Goal: Task Accomplishment & Management: Manage account settings

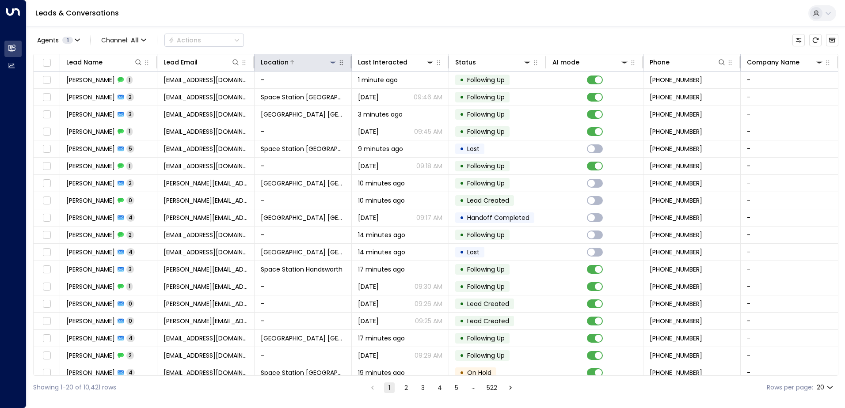
click at [334, 65] on icon at bounding box center [332, 62] width 7 height 7
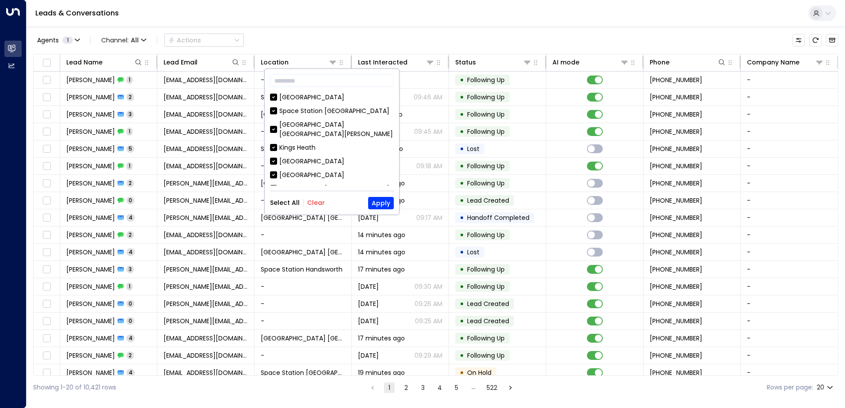
click at [312, 203] on button "Clear" at bounding box center [316, 202] width 18 height 7
click at [312, 184] on div "Space Station [GEOGRAPHIC_DATA]" at bounding box center [334, 188] width 110 height 9
click at [374, 199] on button "Apply" at bounding box center [381, 203] width 26 height 12
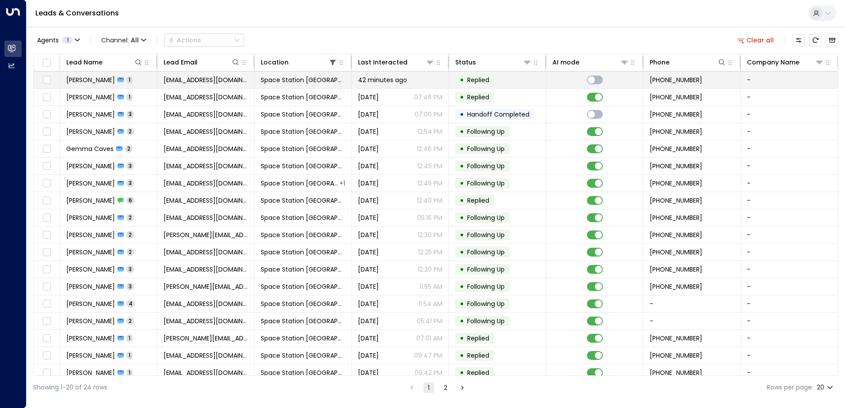
click at [297, 75] on td "Space Station [GEOGRAPHIC_DATA]" at bounding box center [303, 80] width 97 height 17
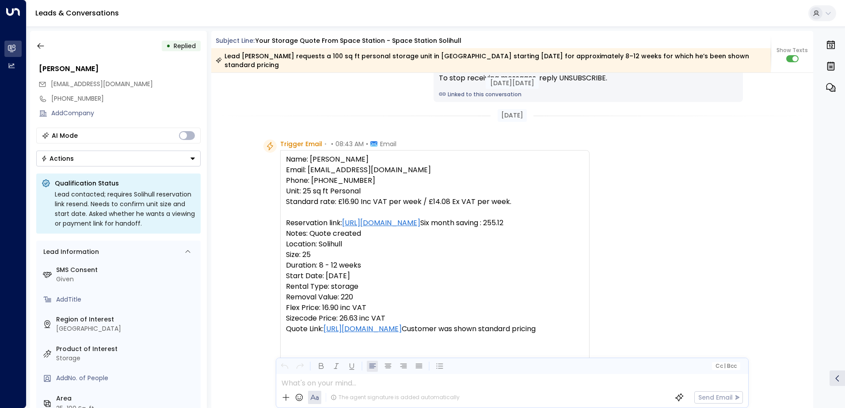
scroll to position [878, 0]
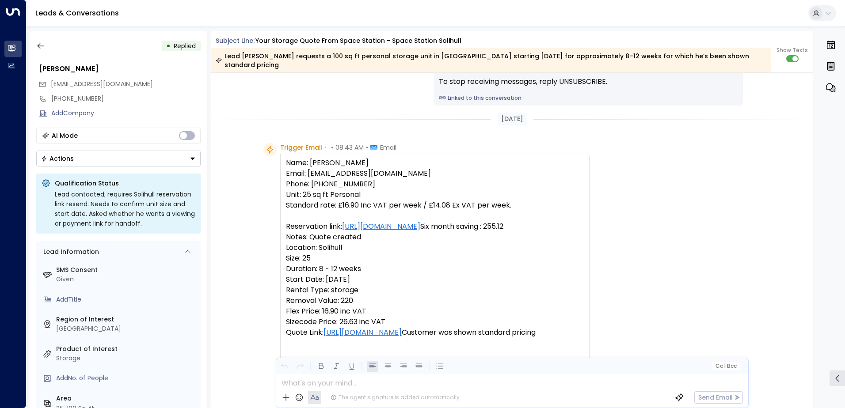
click at [148, 158] on button "Actions" at bounding box center [118, 159] width 164 height 16
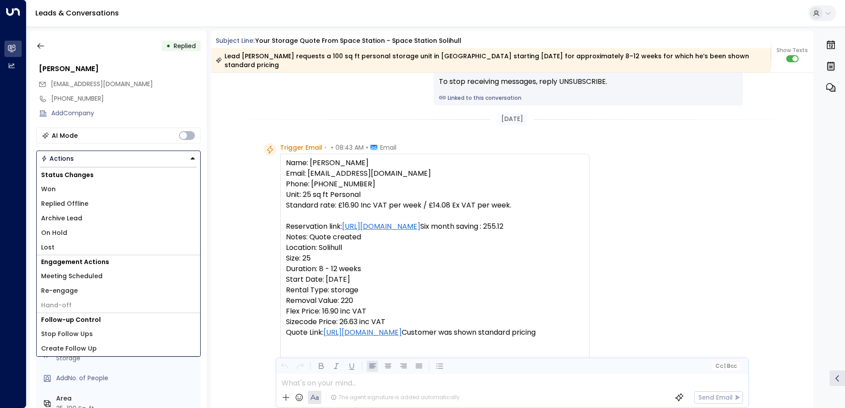
drag, startPoint x: 102, startPoint y: 201, endPoint x: 99, endPoint y: 211, distance: 10.1
click at [99, 211] on div "Status Changes Won Replied Offline Archive Lead On Hold Lost" at bounding box center [118, 211] width 163 height 87
click at [81, 217] on li "Archive Lead" at bounding box center [118, 218] width 163 height 15
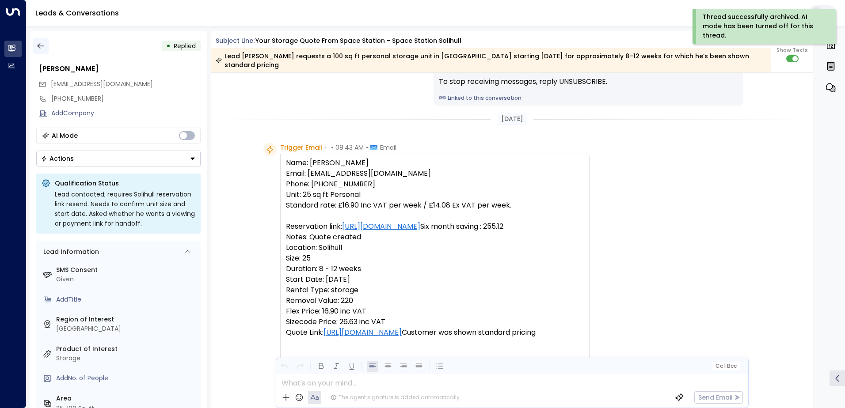
click at [34, 46] on button "button" at bounding box center [41, 46] width 16 height 16
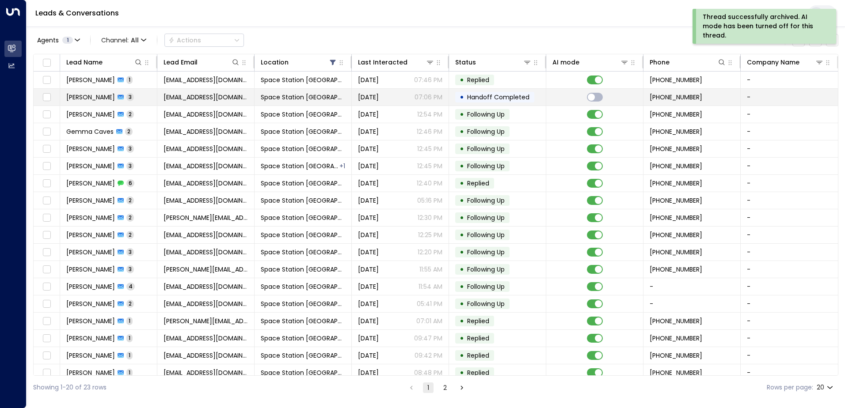
click at [309, 102] on td "Space Station [GEOGRAPHIC_DATA]" at bounding box center [303, 97] width 97 height 17
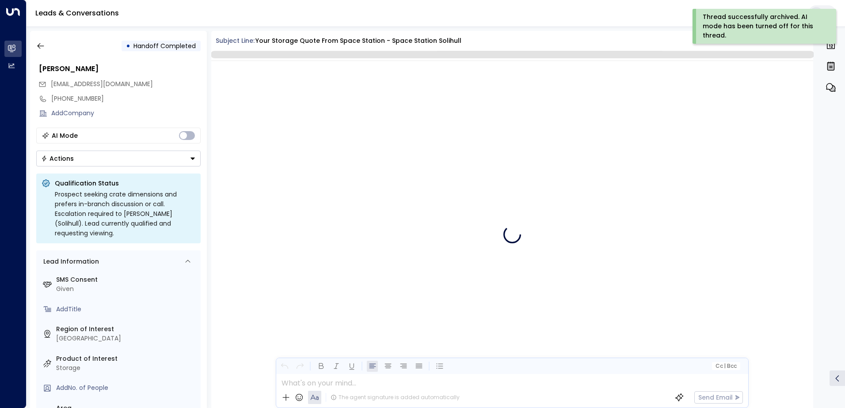
scroll to position [755, 0]
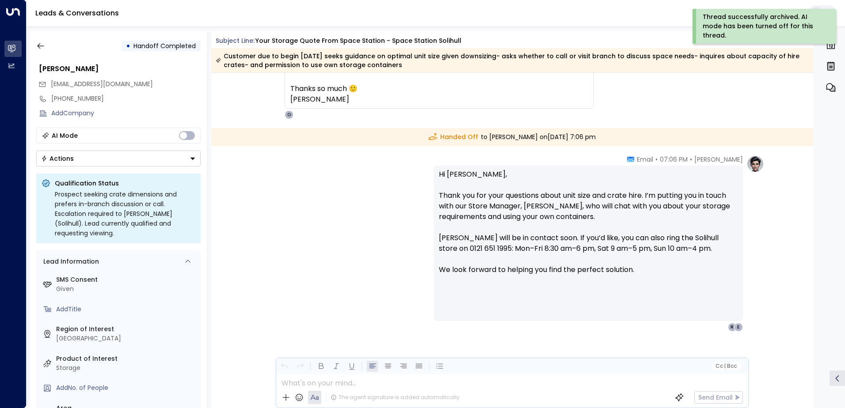
click at [117, 162] on button "Actions" at bounding box center [118, 159] width 164 height 16
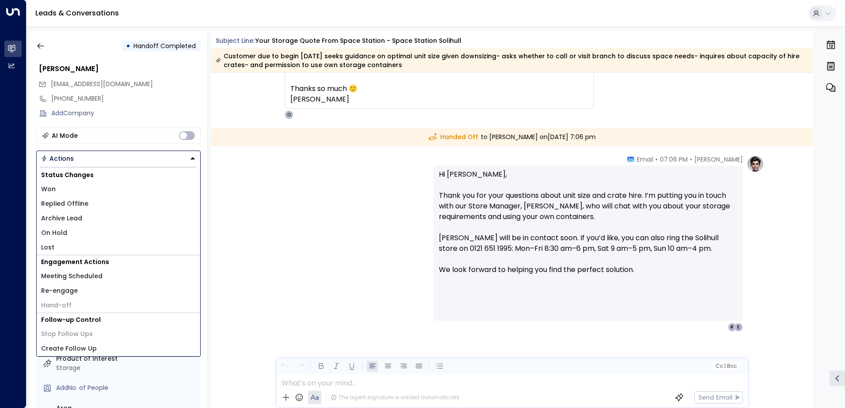
click at [80, 217] on span "Archive Lead" at bounding box center [61, 218] width 41 height 9
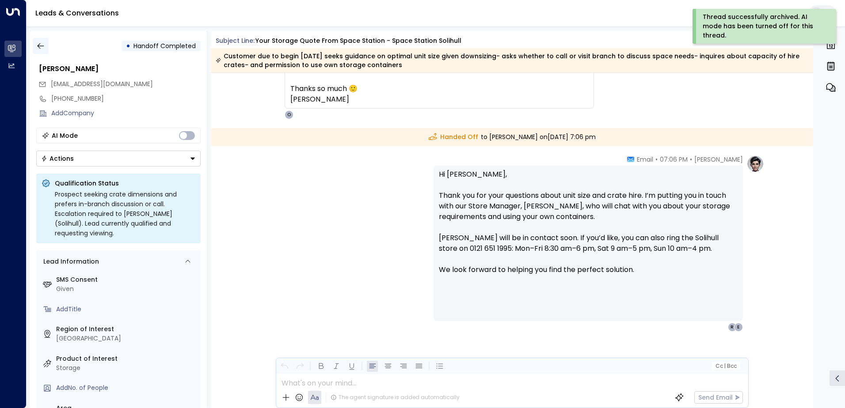
click at [40, 45] on icon "button" at bounding box center [40, 46] width 9 height 9
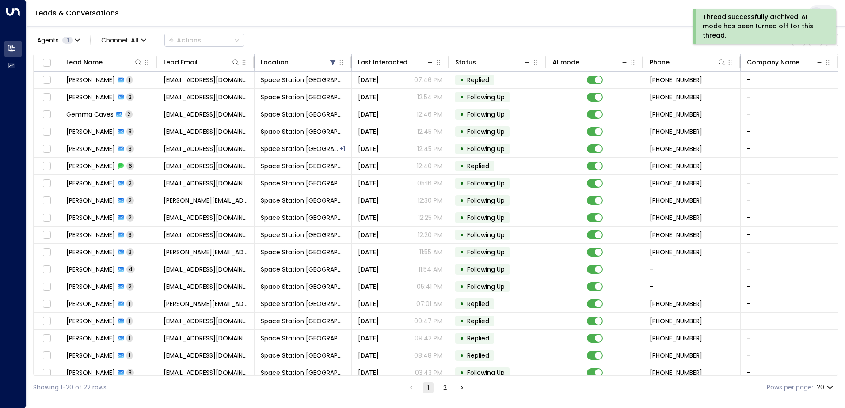
click at [445, 389] on button "2" at bounding box center [445, 388] width 11 height 11
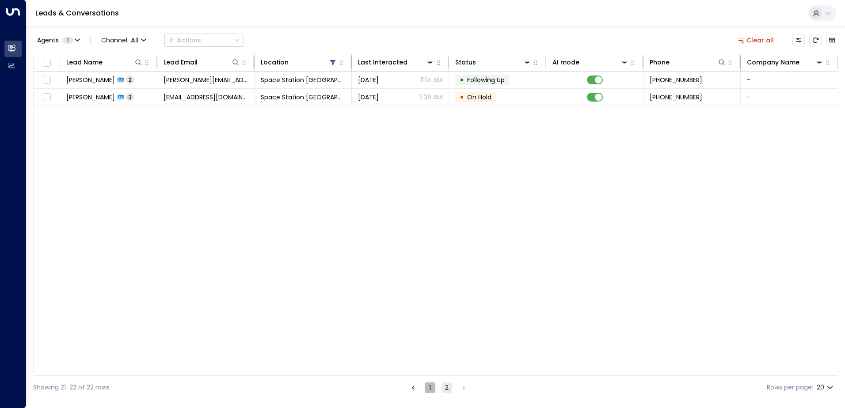
click at [426, 387] on button "1" at bounding box center [430, 388] width 11 height 11
